Goal: Find specific page/section: Find specific page/section

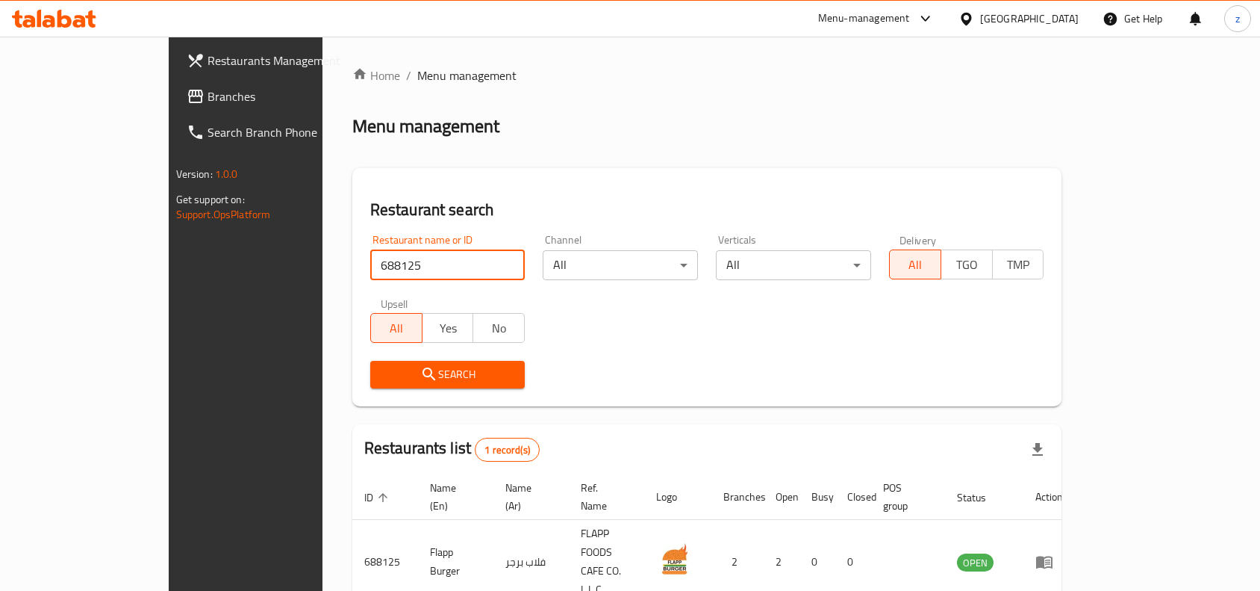
scroll to position [46, 0]
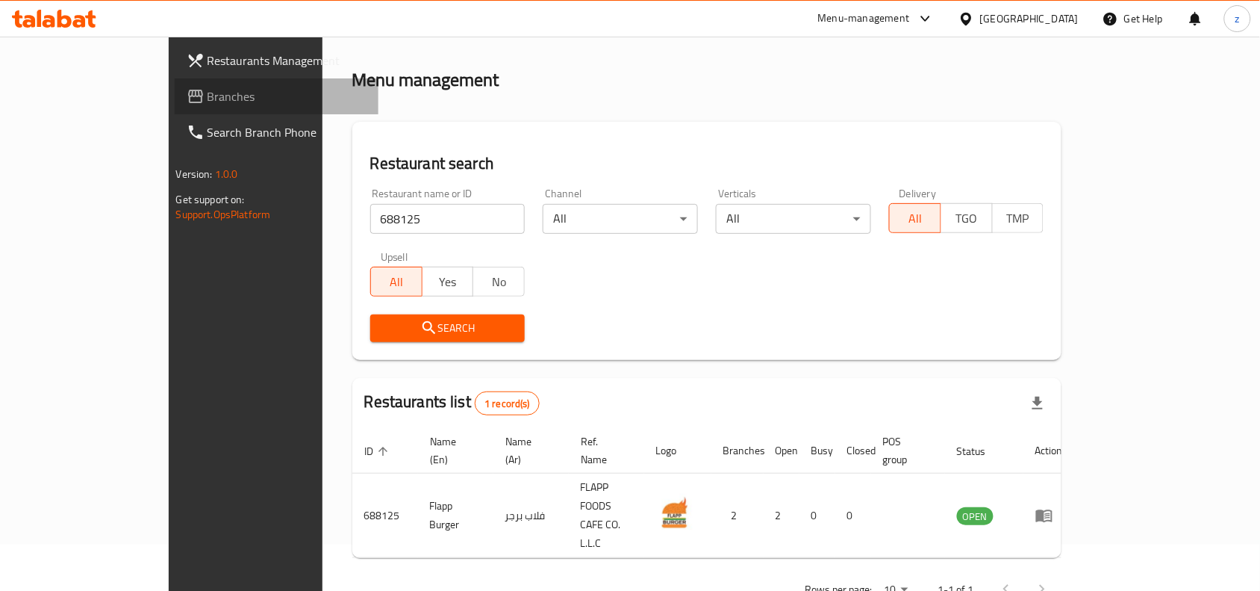
click at [208, 92] on span "Branches" at bounding box center [288, 96] width 160 height 18
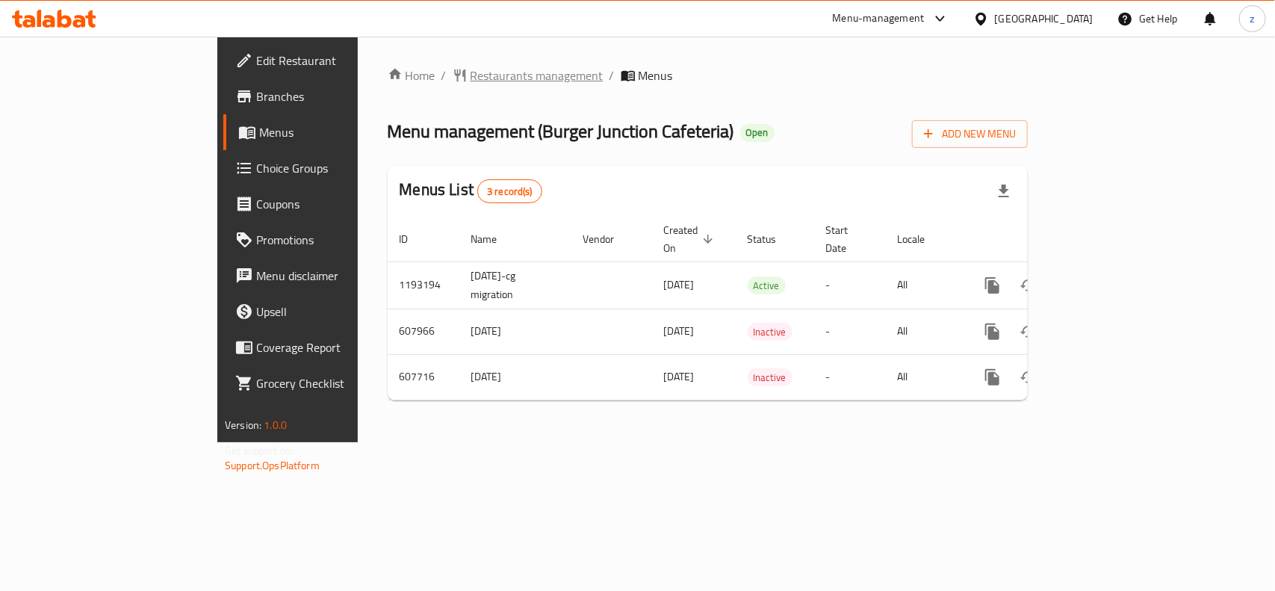
click at [470, 78] on span "Restaurants management" at bounding box center [536, 75] width 133 height 18
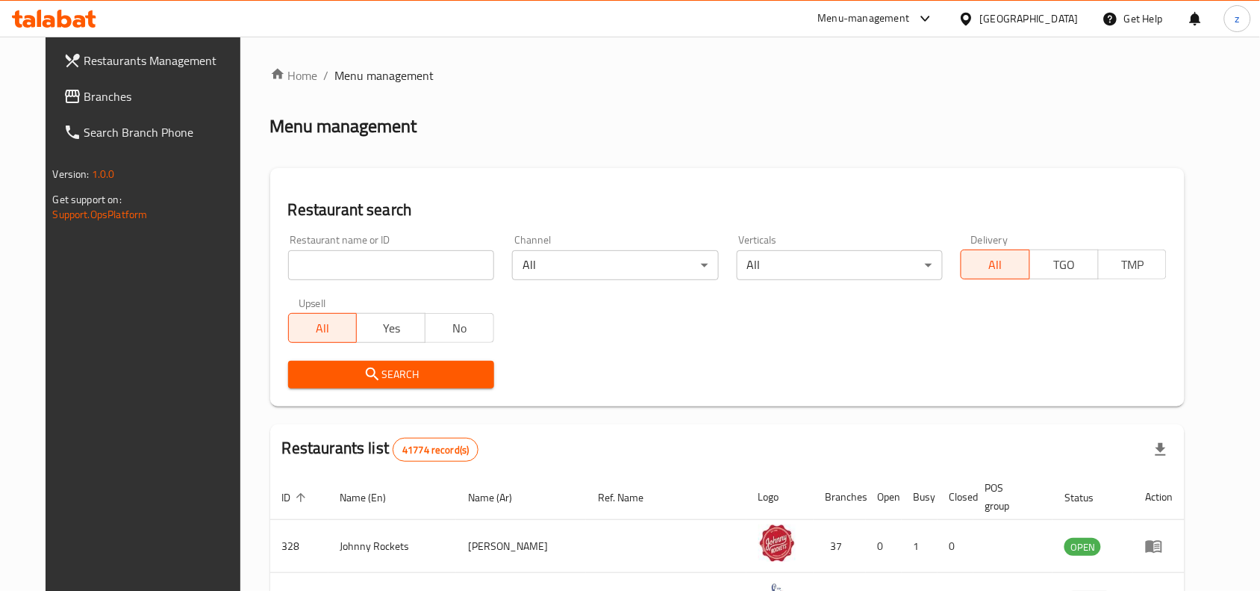
click at [323, 273] on input "search" at bounding box center [391, 265] width 206 height 30
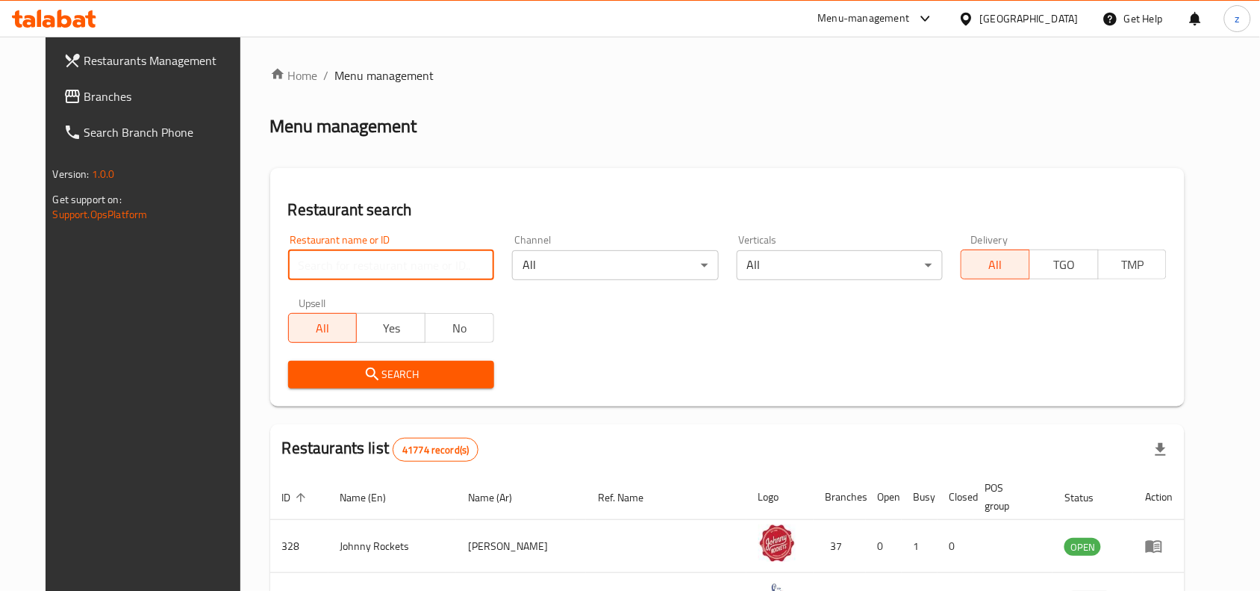
paste input "14034"
type input "14034"
click button "Search" at bounding box center [391, 375] width 206 height 28
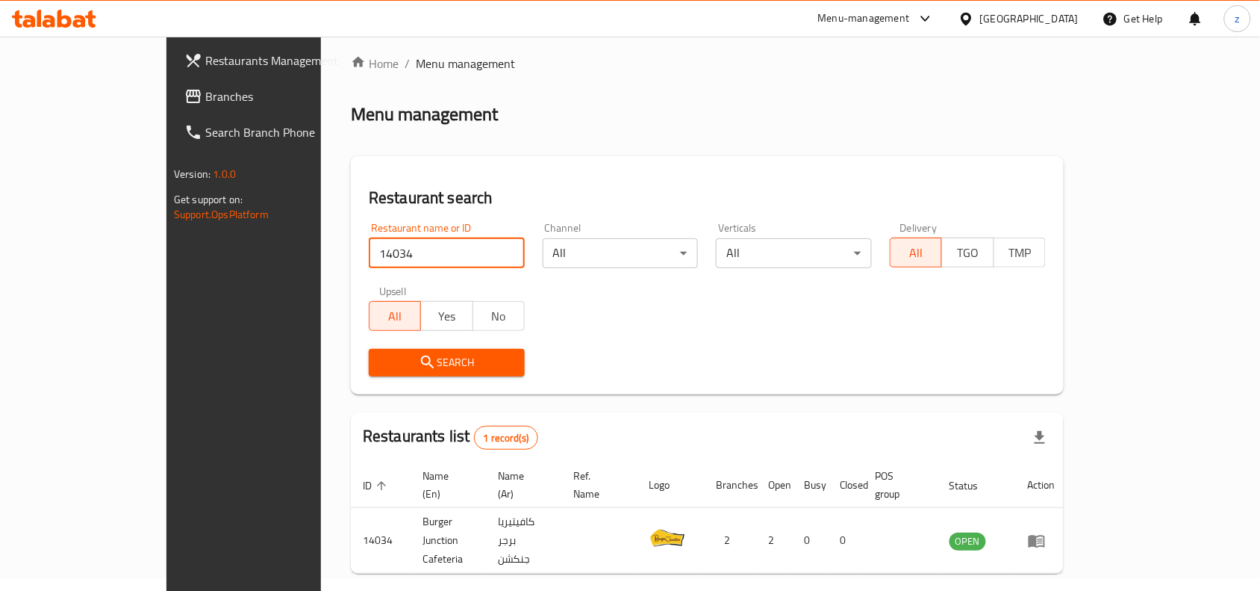
scroll to position [46, 0]
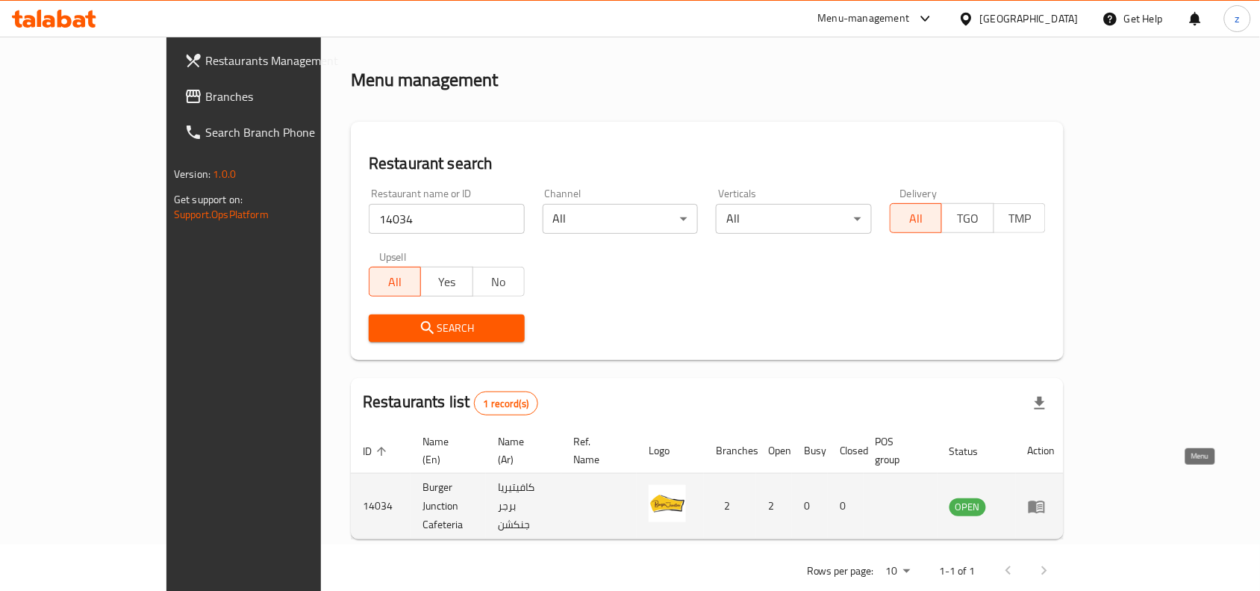
click at [1045, 500] on icon "enhanced table" at bounding box center [1037, 506] width 16 height 13
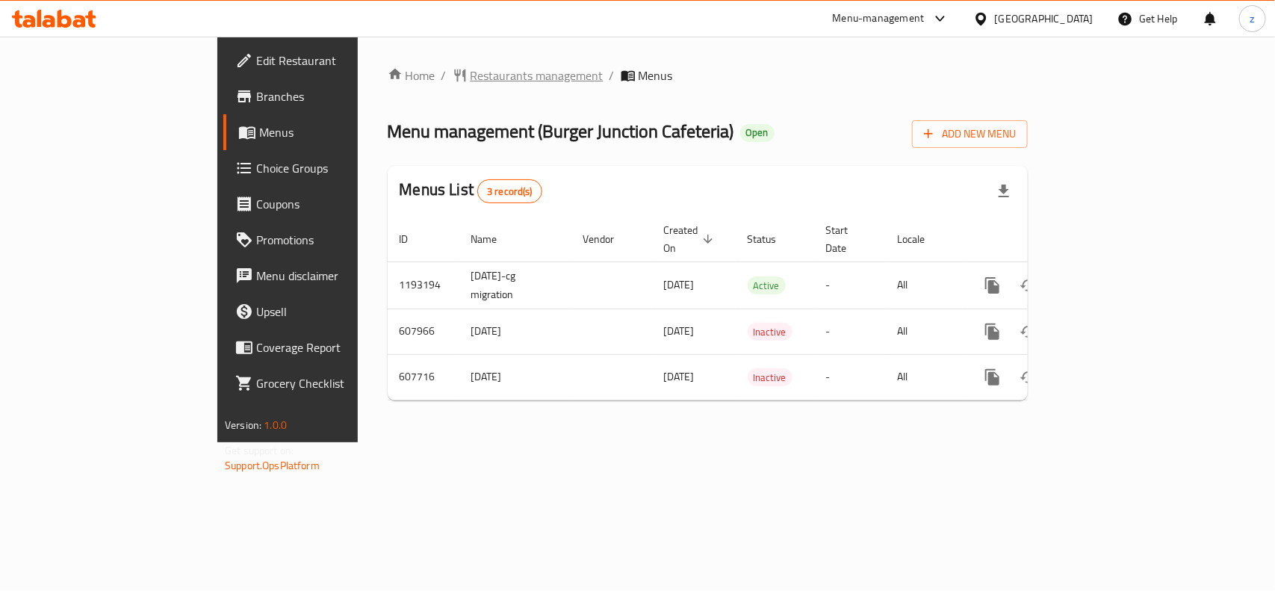
click at [470, 72] on span "Restaurants management" at bounding box center [536, 75] width 133 height 18
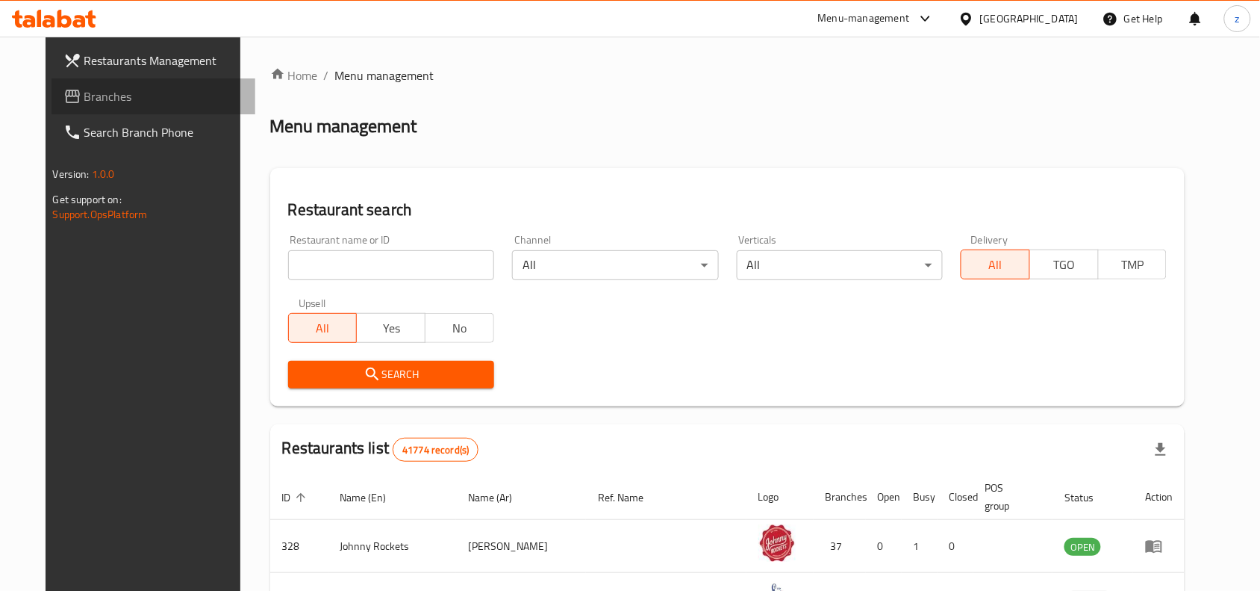
click at [84, 92] on span "Branches" at bounding box center [164, 96] width 160 height 18
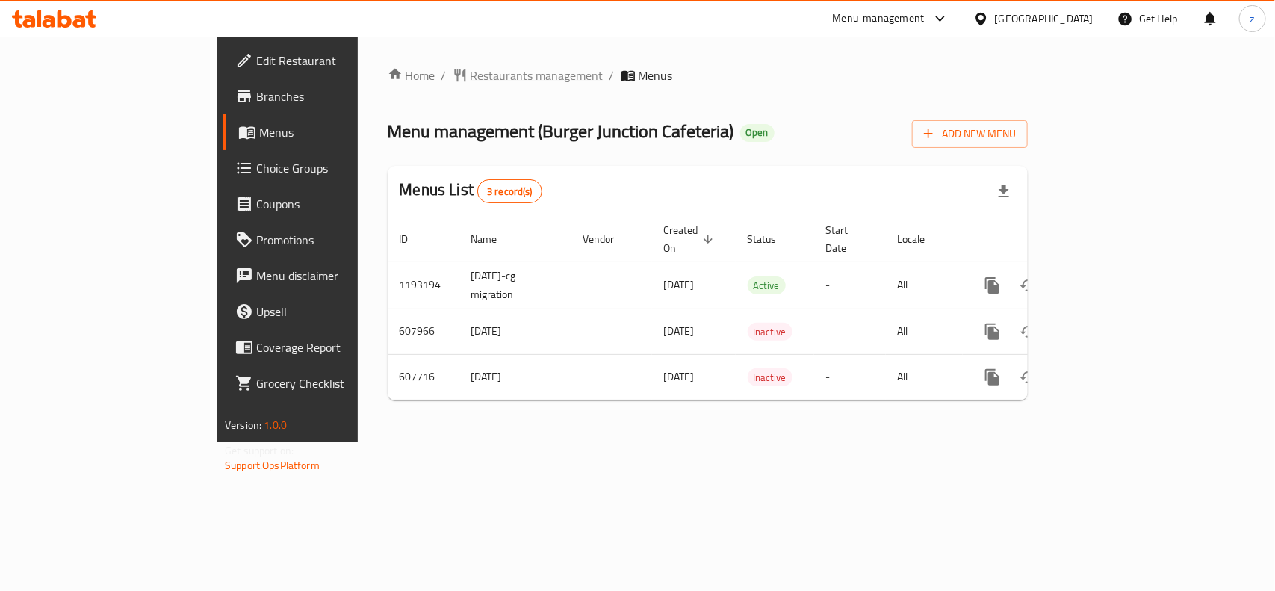
click at [470, 76] on span "Restaurants management" at bounding box center [536, 75] width 133 height 18
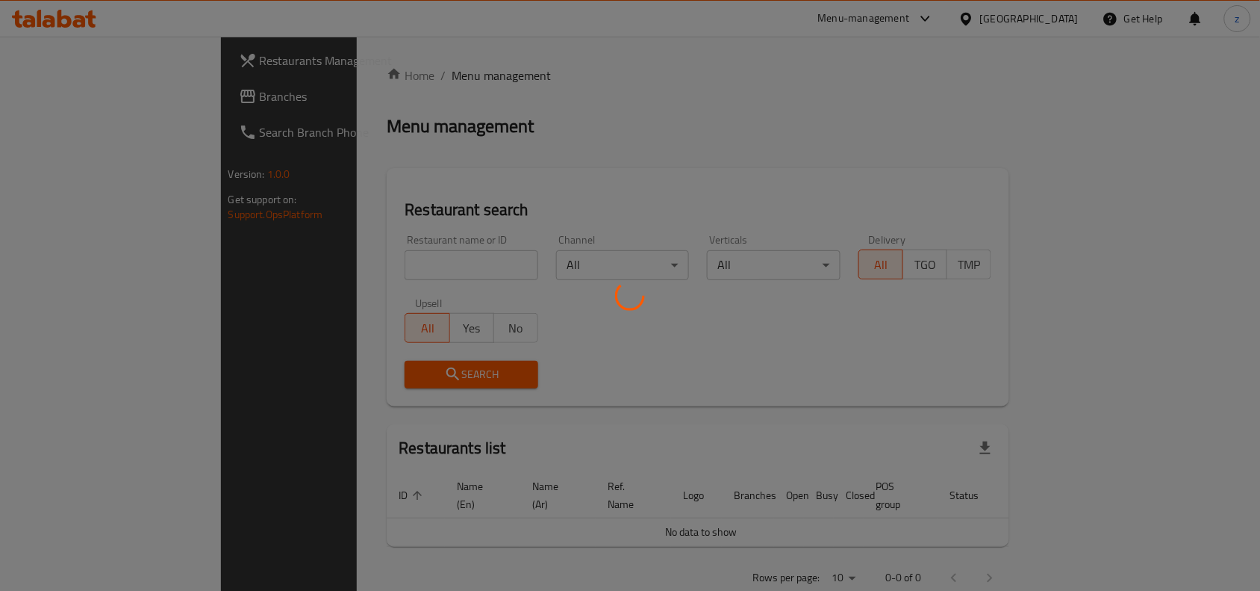
click at [349, 266] on div at bounding box center [630, 295] width 1260 height 591
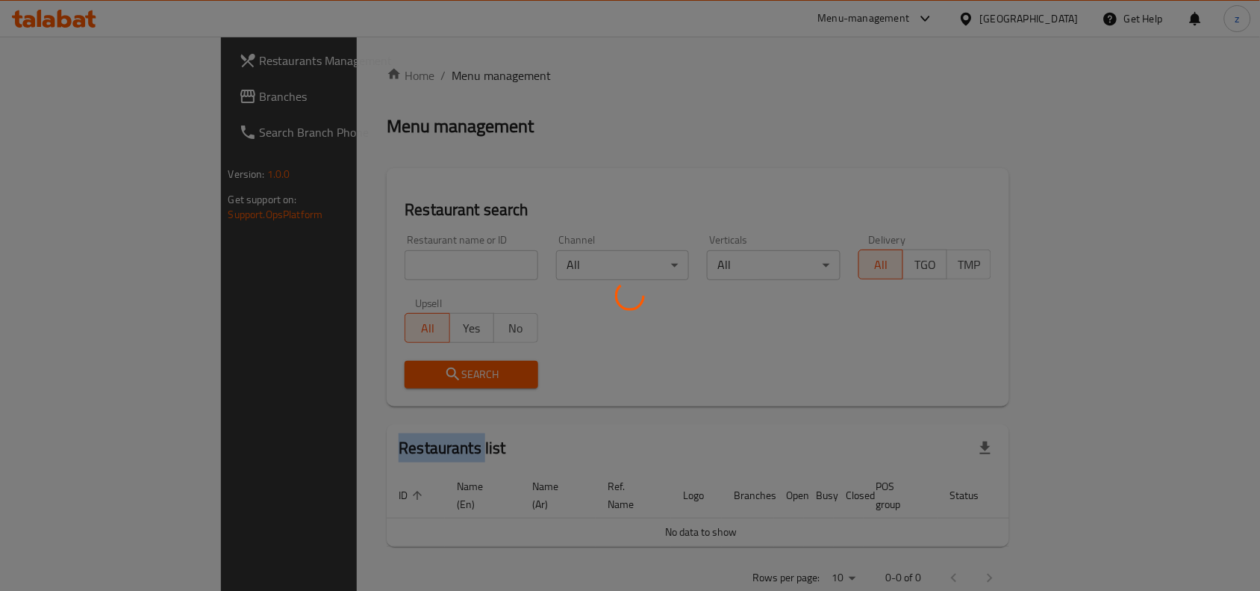
click at [349, 266] on div at bounding box center [630, 295] width 1260 height 591
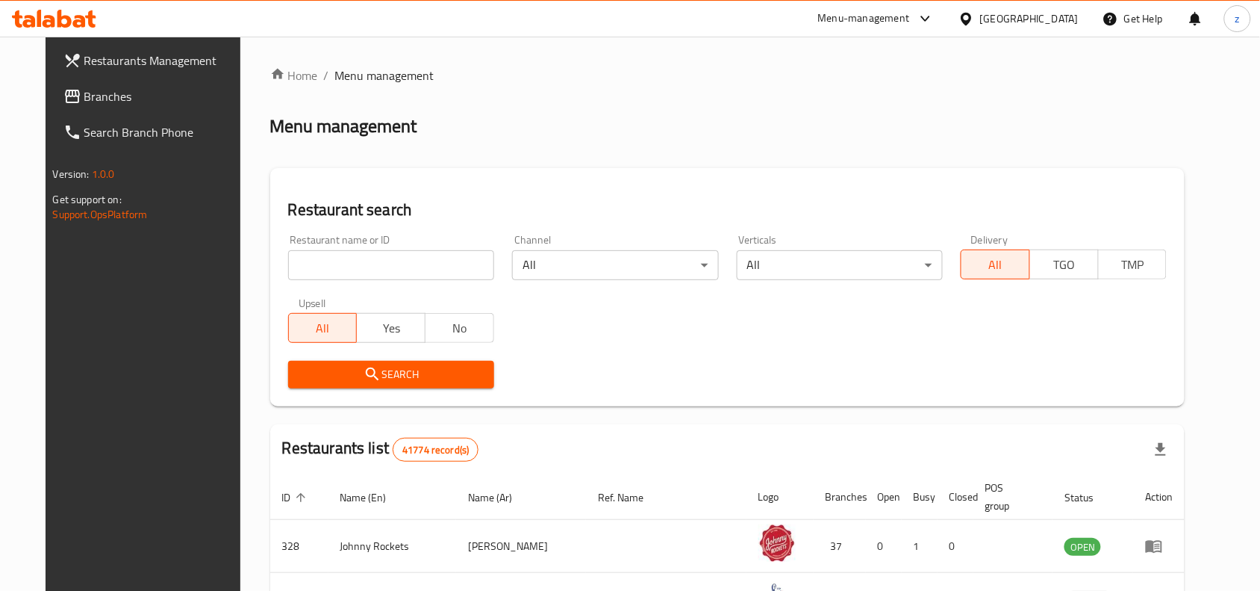
click at [349, 266] on input "search" at bounding box center [391, 265] width 206 height 30
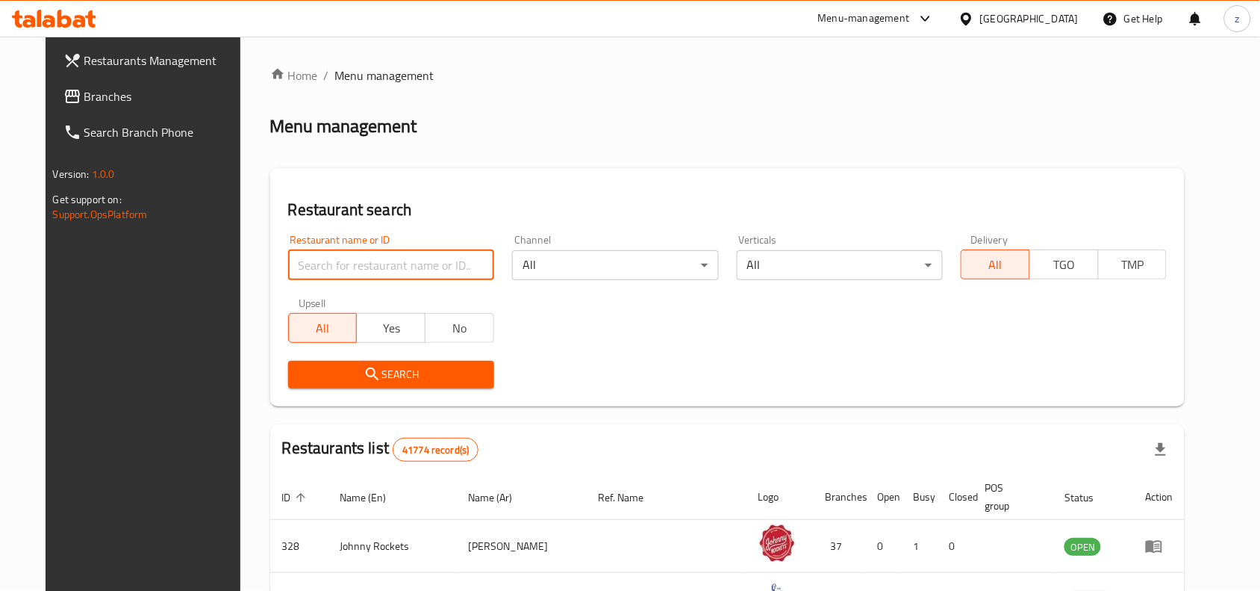
paste input "14034"
type input "14034"
click button "Search" at bounding box center [391, 375] width 206 height 28
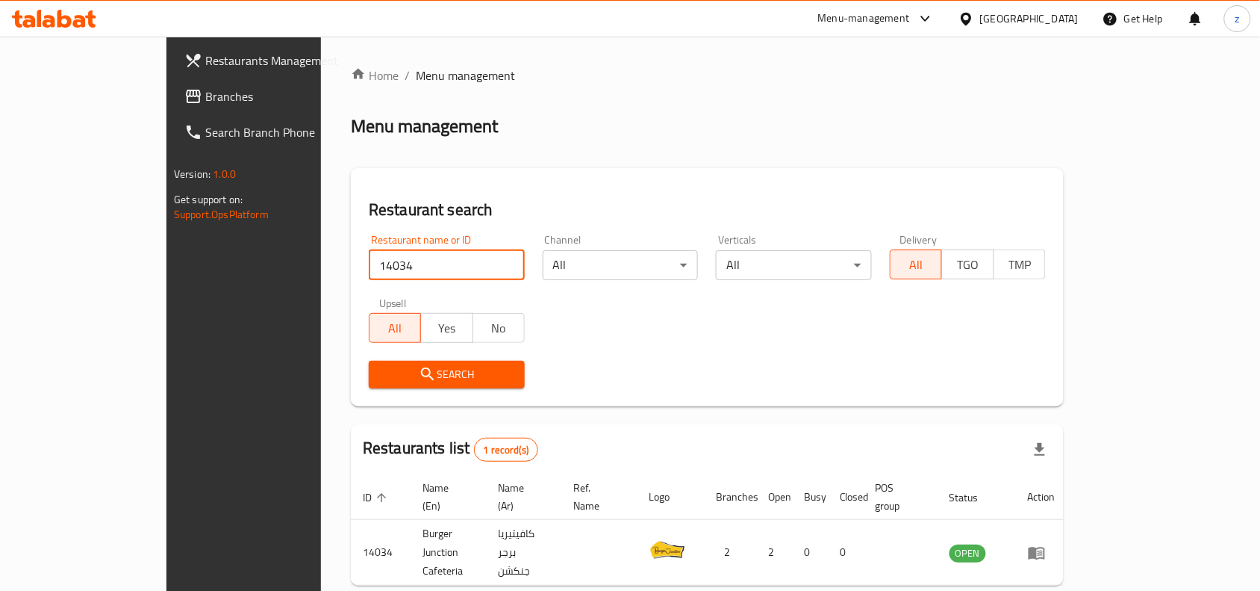
scroll to position [46, 0]
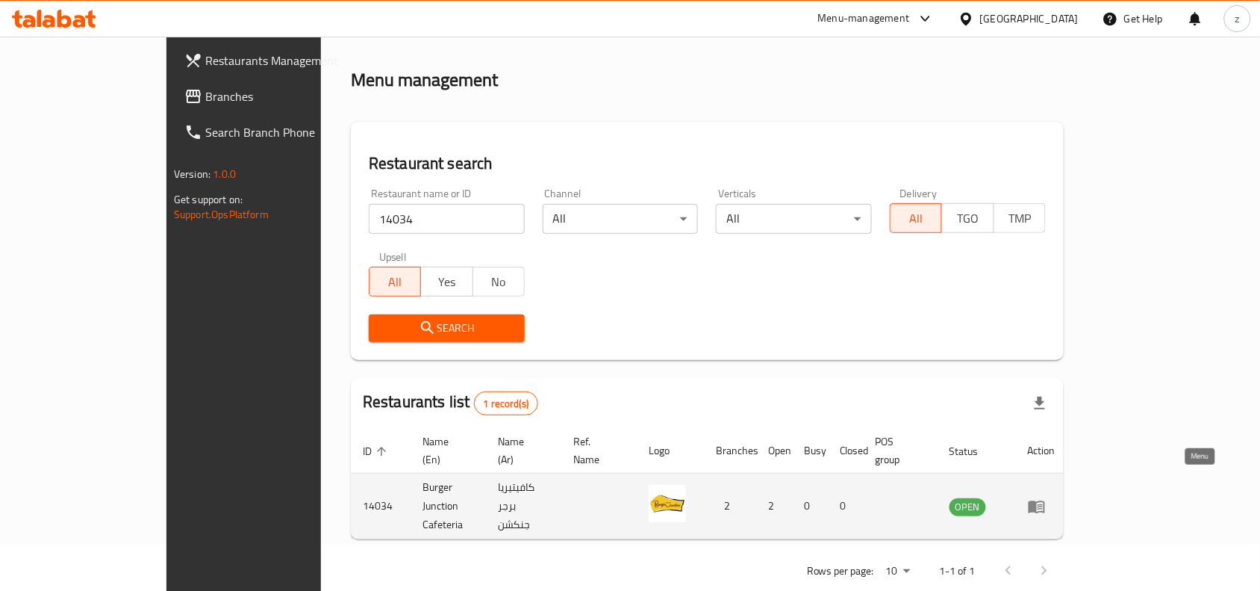
click at [1046, 497] on icon "enhanced table" at bounding box center [1037, 506] width 18 height 18
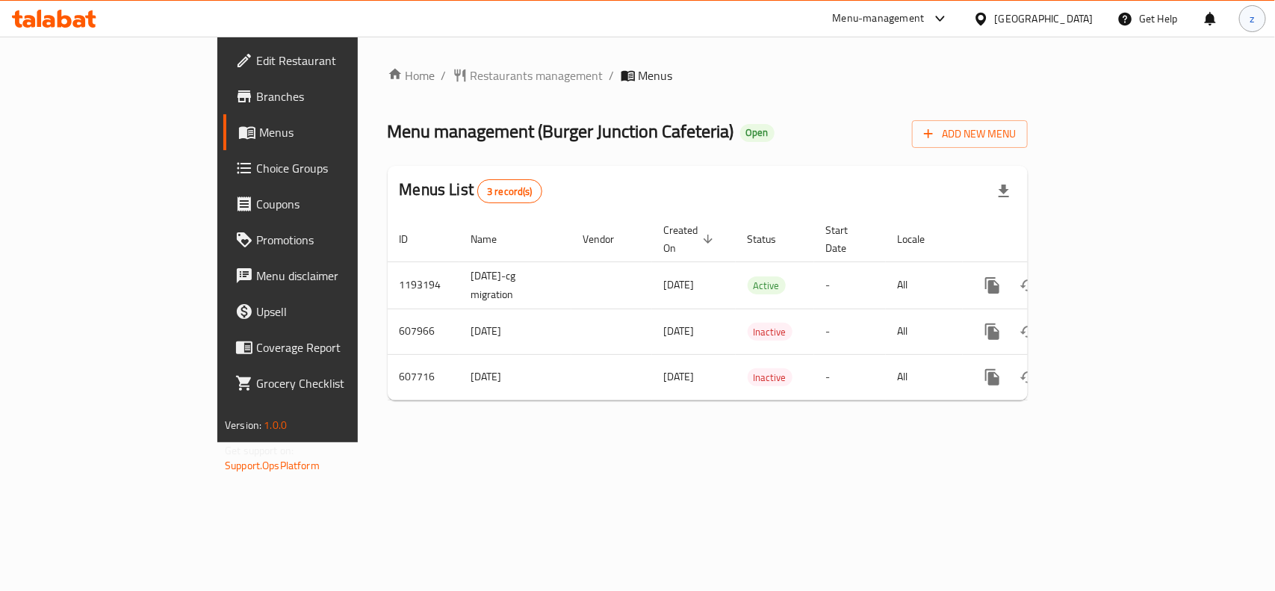
click at [1245, 22] on div "z" at bounding box center [1252, 18] width 27 height 27
click at [1124, 168] on div "Logout" at bounding box center [1154, 159] width 176 height 19
